Goal: Task Accomplishment & Management: Complete application form

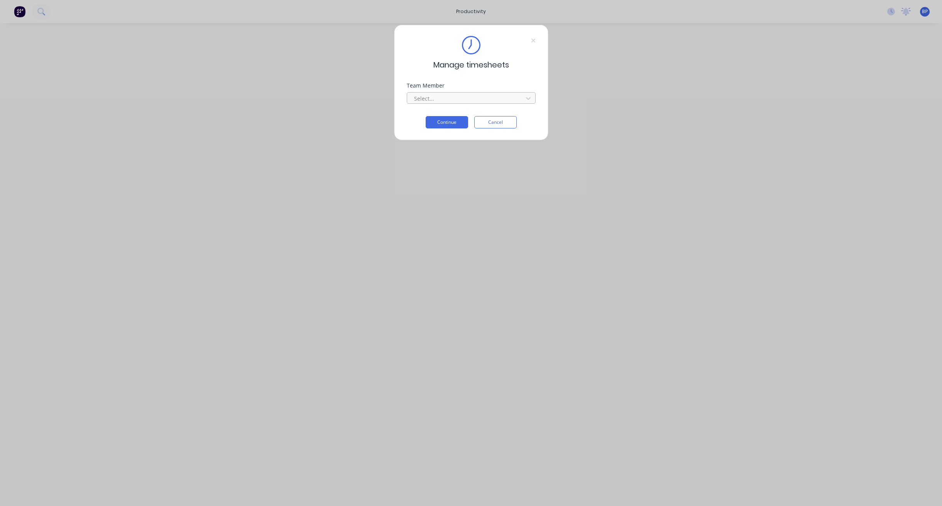
click at [466, 100] on div at bounding box center [466, 99] width 106 height 10
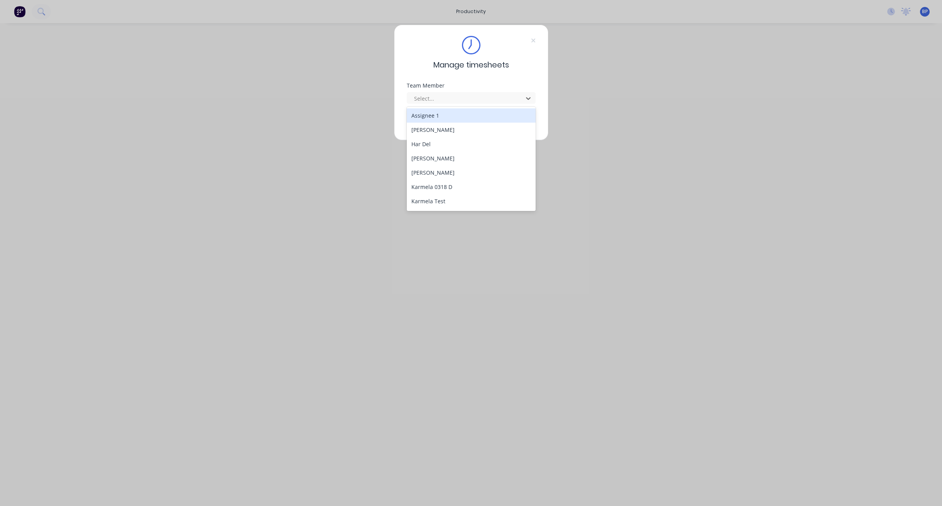
click at [521, 83] on div "Team Member" at bounding box center [471, 85] width 129 height 5
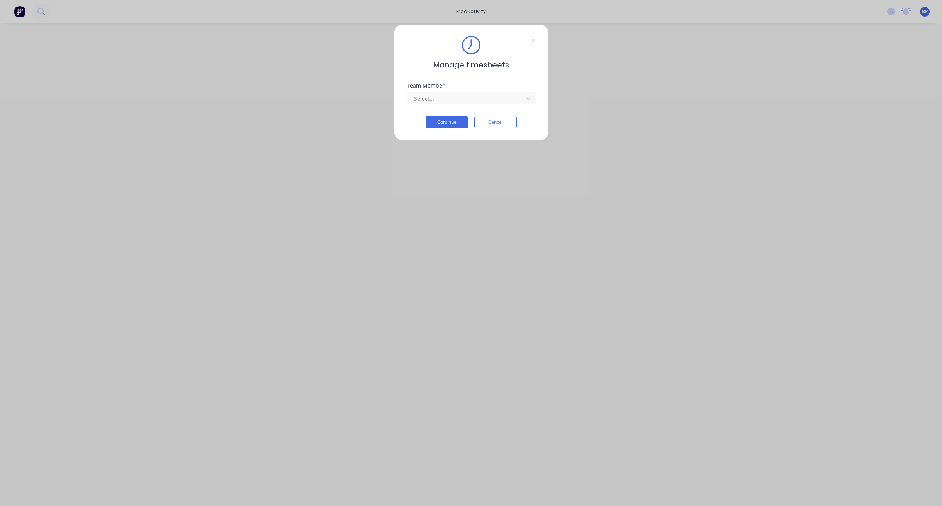
click at [442, 105] on div "Team Member Select..." at bounding box center [471, 99] width 129 height 33
click at [443, 99] on div at bounding box center [466, 99] width 106 height 10
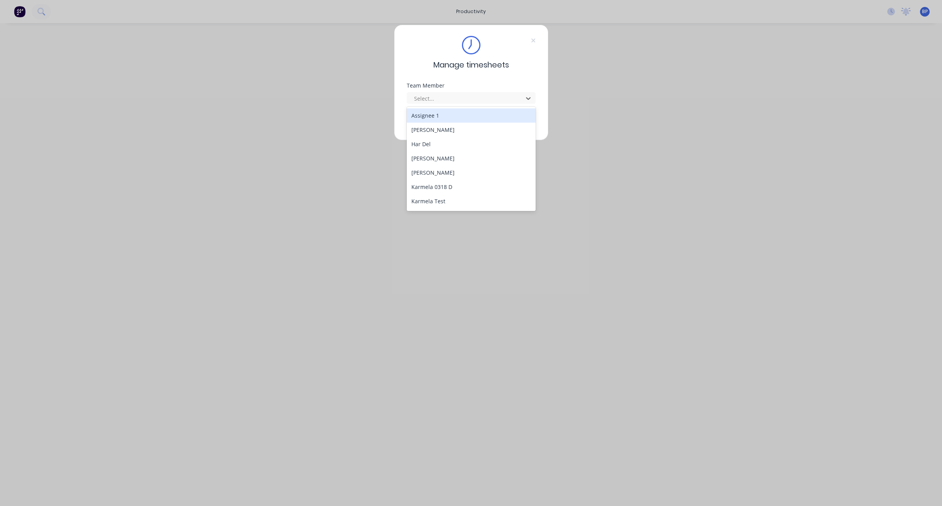
click at [442, 113] on div "Assignee 1" at bounding box center [471, 115] width 129 height 14
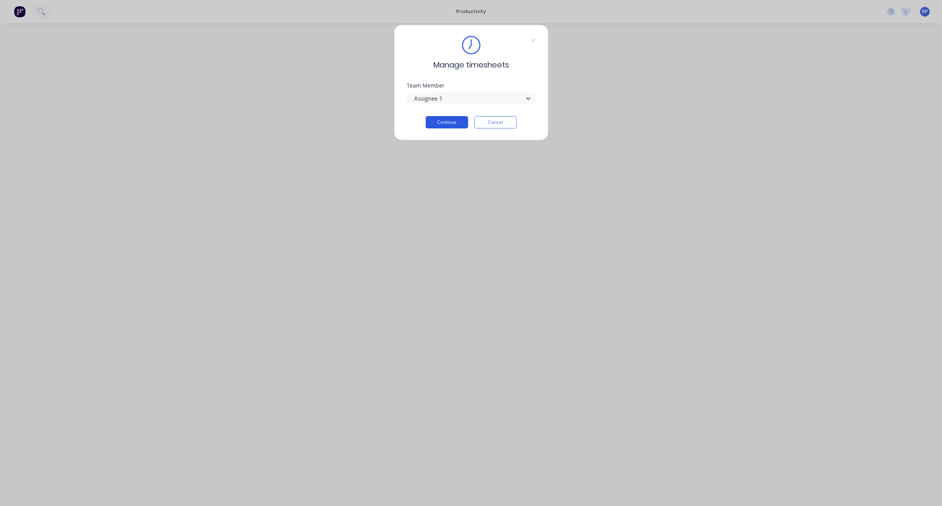
click at [455, 125] on button "Continue" at bounding box center [447, 122] width 42 height 12
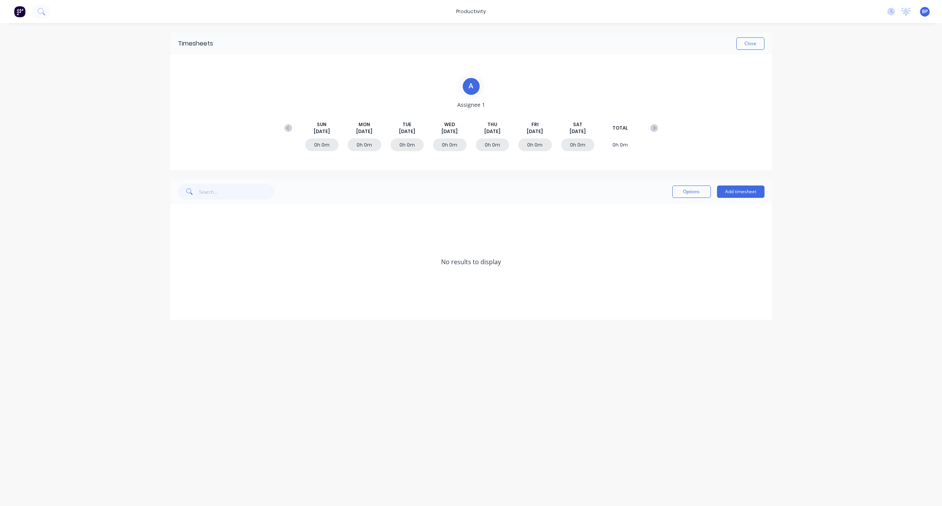
click at [860, 73] on div "productivity productivity Workflow Planner Delivery Scheduling Timesheets No ne…" at bounding box center [471, 253] width 942 height 506
click at [892, 11] on icon at bounding box center [891, 12] width 8 height 8
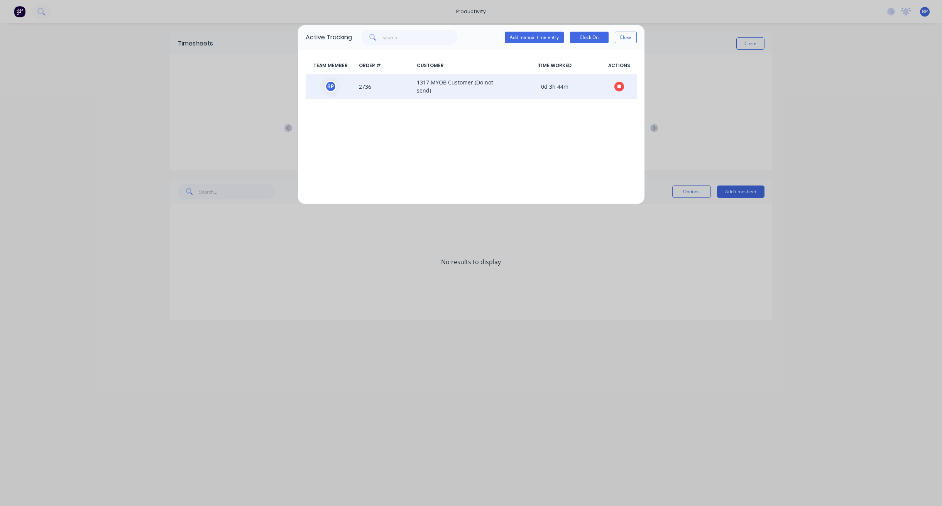
click at [367, 86] on span "2736" at bounding box center [385, 86] width 58 height 16
click at [367, 85] on span "2736" at bounding box center [385, 86] width 58 height 16
click at [366, 85] on span "2736" at bounding box center [385, 86] width 58 height 16
click at [361, 93] on span "2736" at bounding box center [385, 86] width 58 height 16
click at [362, 84] on span "2736" at bounding box center [385, 86] width 58 height 16
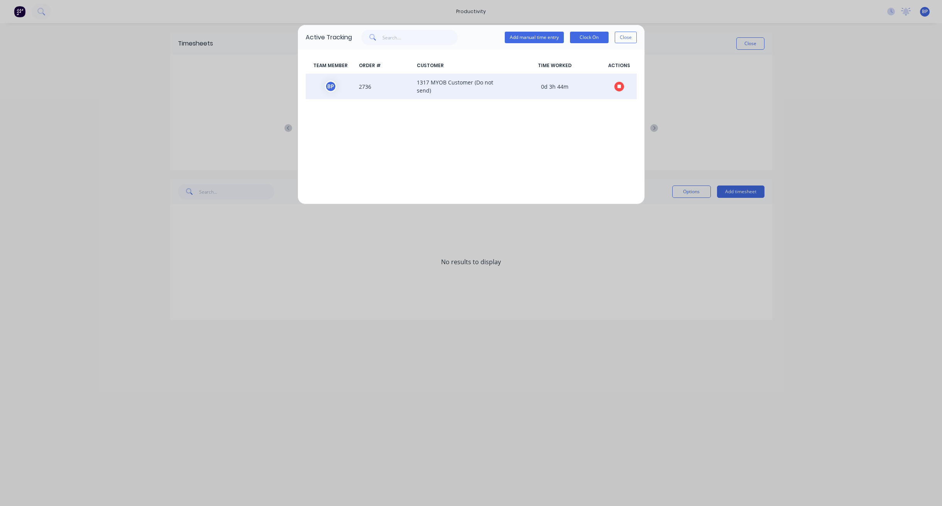
click at [365, 89] on span "2736" at bounding box center [385, 86] width 58 height 16
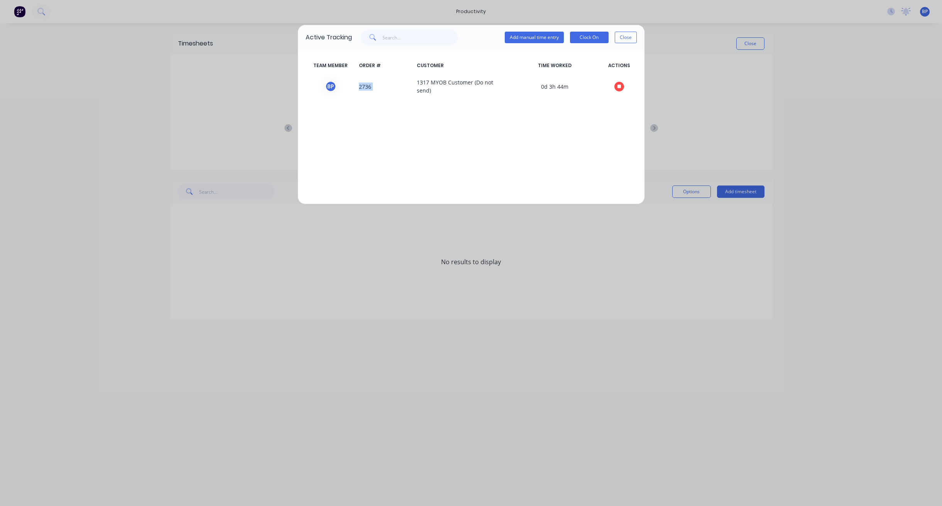
drag, startPoint x: 365, startPoint y: 89, endPoint x: 369, endPoint y: 107, distance: 18.7
click at [364, 89] on span "2736" at bounding box center [385, 86] width 58 height 16
click at [372, 119] on div "TEAM MEMBER ORDER # CUSTOMER TIME WORKED ACTIONS B P 2736 1317 MYOB Customer (D…" at bounding box center [471, 127] width 347 height 154
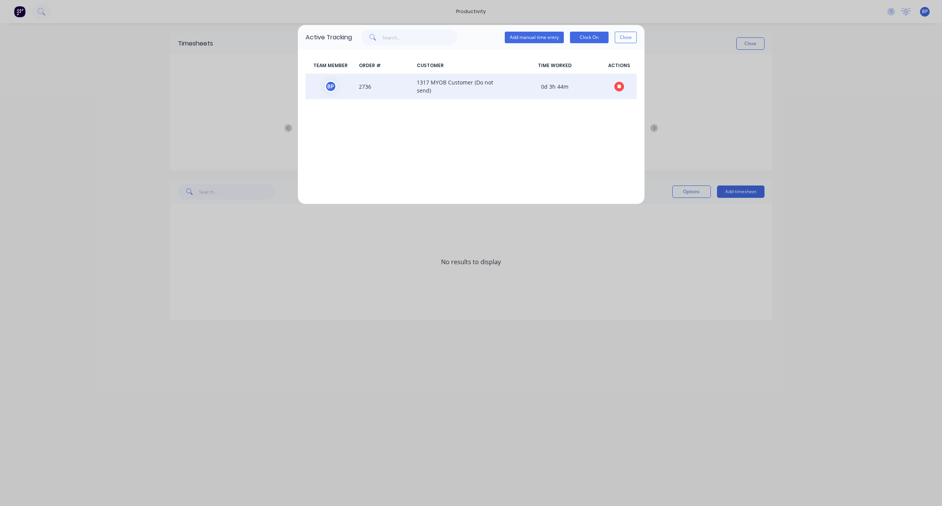
click at [365, 86] on span "2736" at bounding box center [385, 86] width 58 height 16
click at [364, 86] on span "2736" at bounding box center [385, 86] width 58 height 16
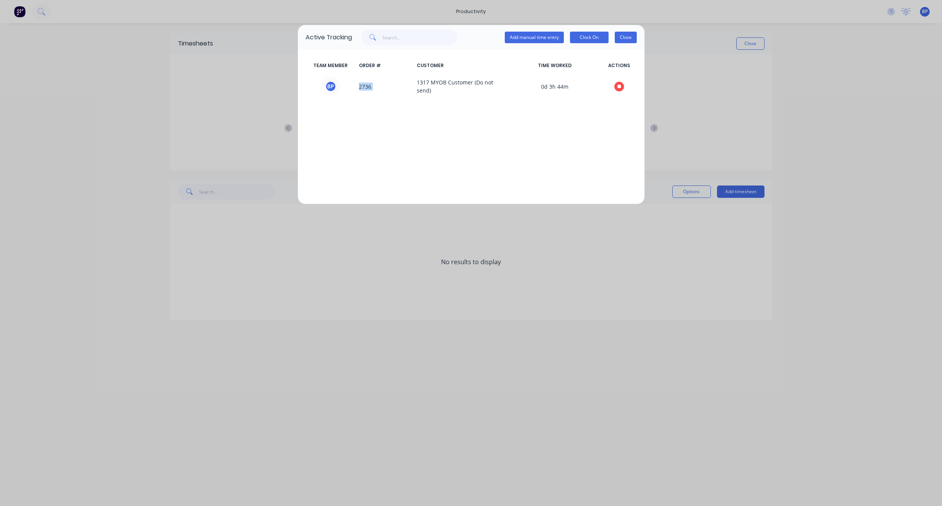
click at [626, 41] on button "Close" at bounding box center [626, 38] width 22 height 12
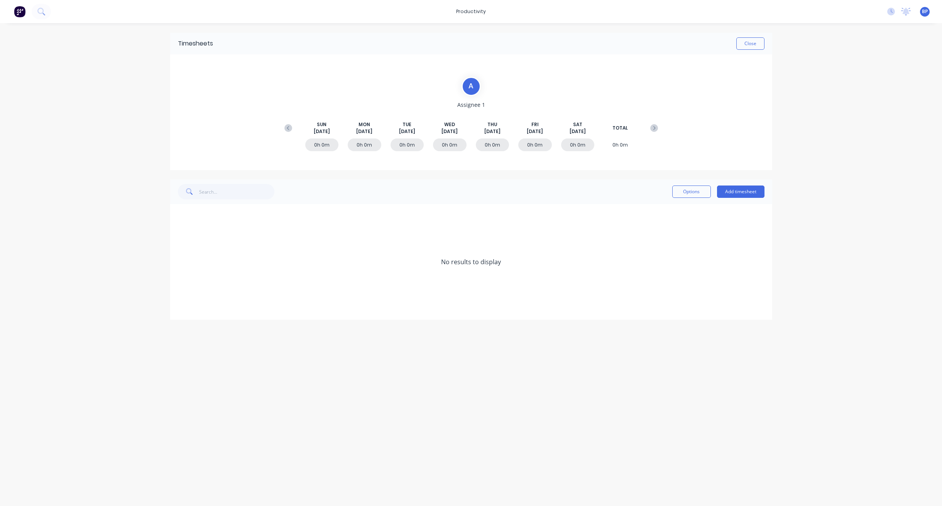
click at [778, 83] on div "Timesheets Close A Assignee 1 [DATE] [DATE] [DATE] [DATE] [DATE] [DATE] [DATE] …" at bounding box center [472, 257] width 618 height 468
